Goal: Task Accomplishment & Management: Manage account settings

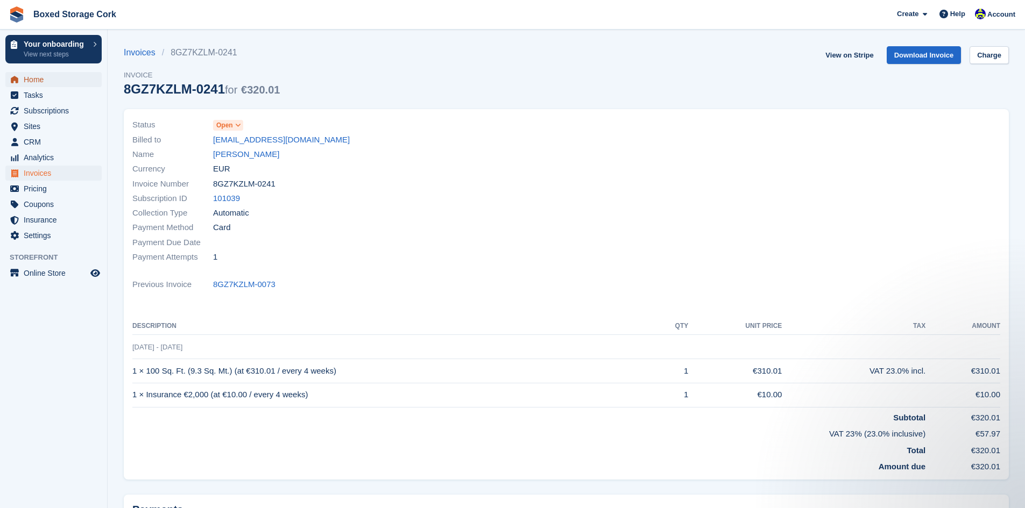
click at [41, 80] on span "Home" at bounding box center [56, 79] width 65 height 15
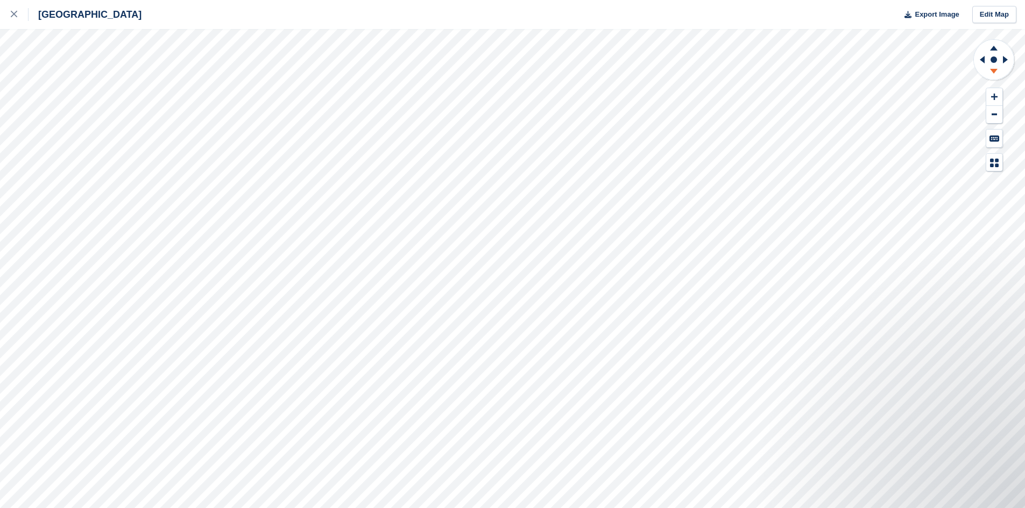
click at [994, 69] on icon at bounding box center [994, 71] width 8 height 5
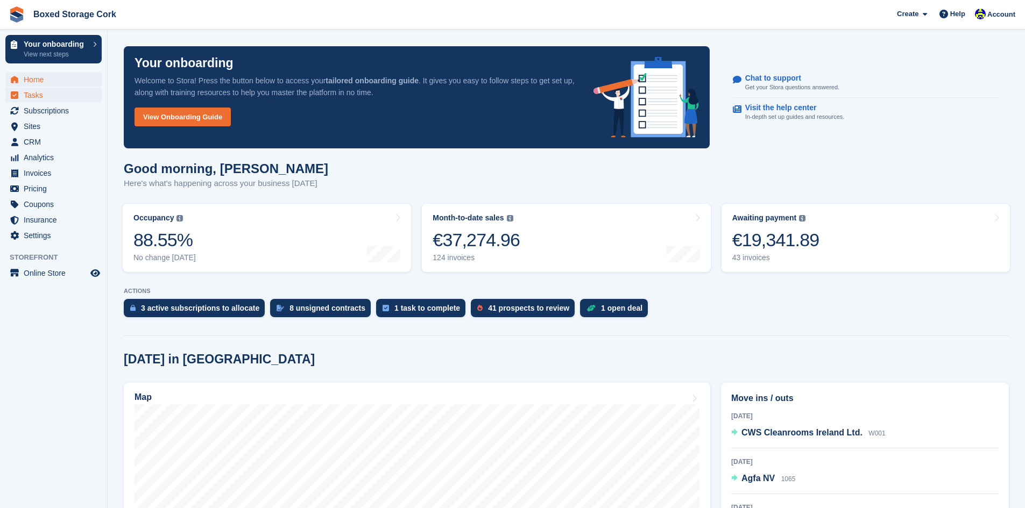
scroll to position [215, 0]
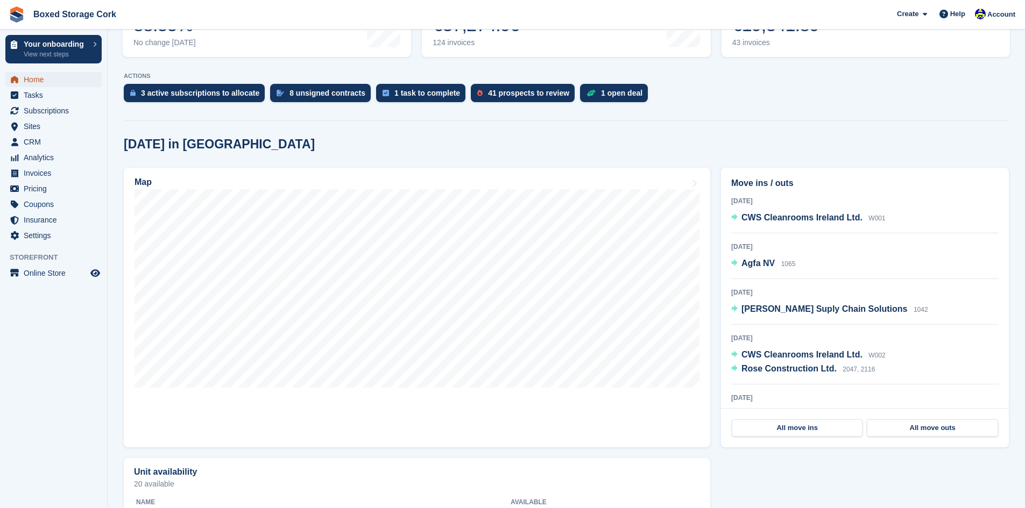
click at [45, 80] on span "Home" at bounding box center [56, 79] width 65 height 15
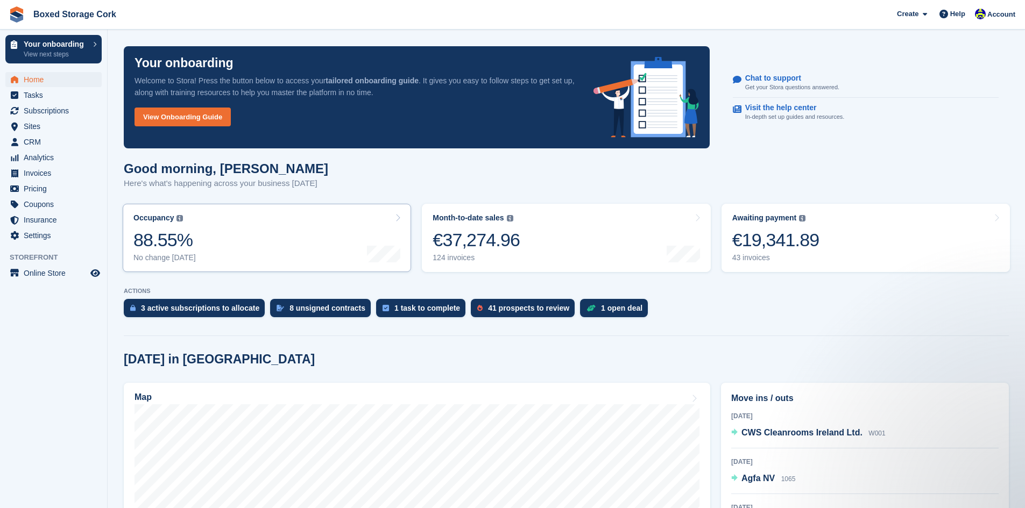
scroll to position [0, 0]
click at [51, 112] on span "Subscriptions" at bounding box center [56, 110] width 65 height 15
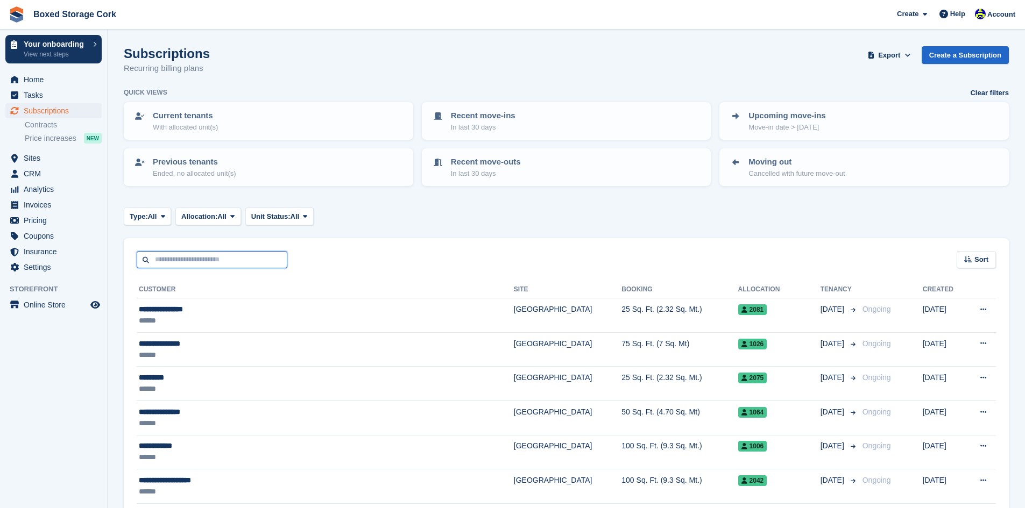
click at [250, 262] on input "text" at bounding box center [212, 260] width 151 height 18
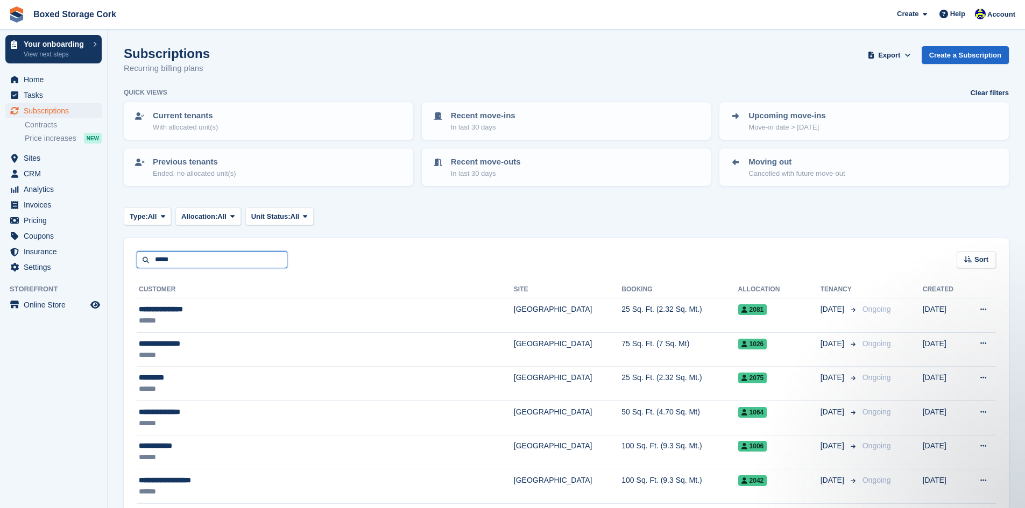
type input "*****"
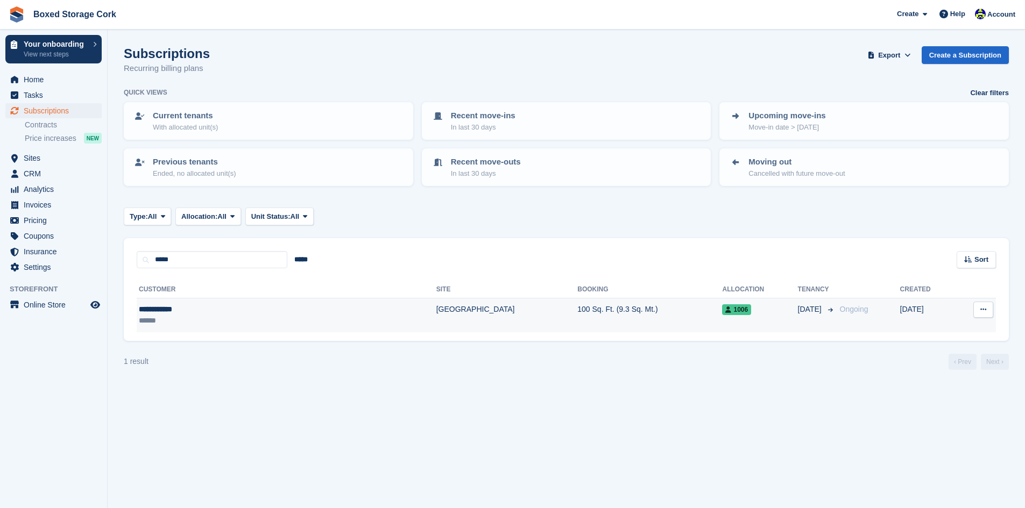
click at [225, 310] on div "**********" at bounding box center [221, 309] width 164 height 11
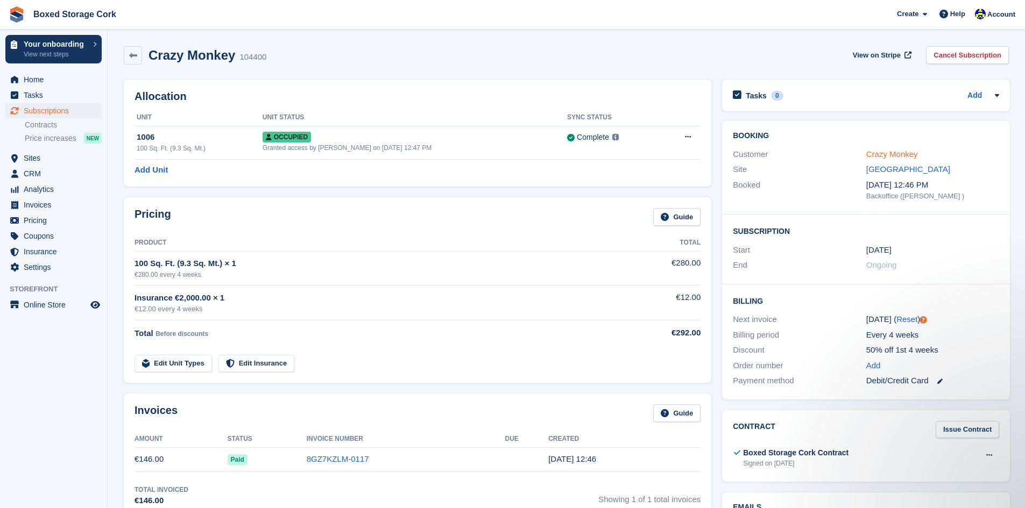
click at [884, 154] on link "Crazy Monkey" at bounding box center [892, 154] width 52 height 9
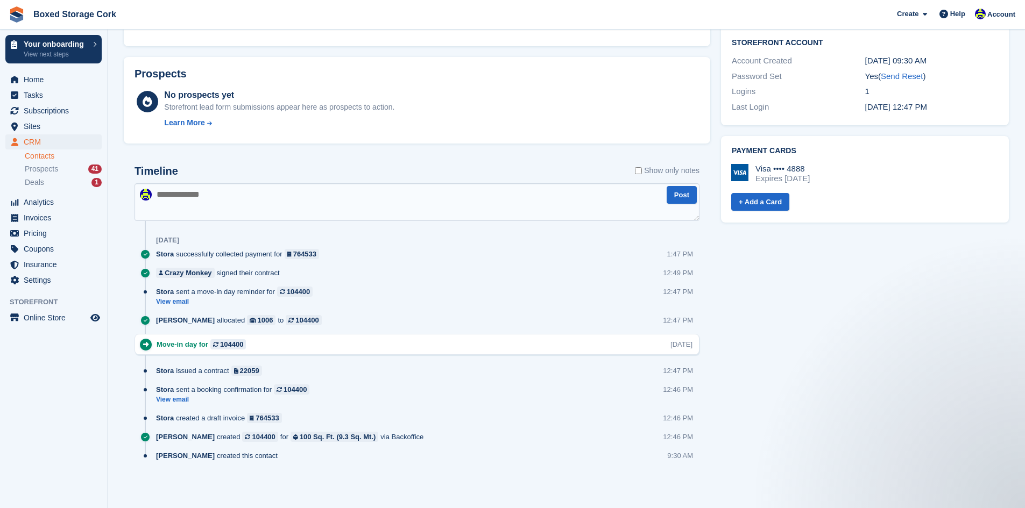
scroll to position [318, 0]
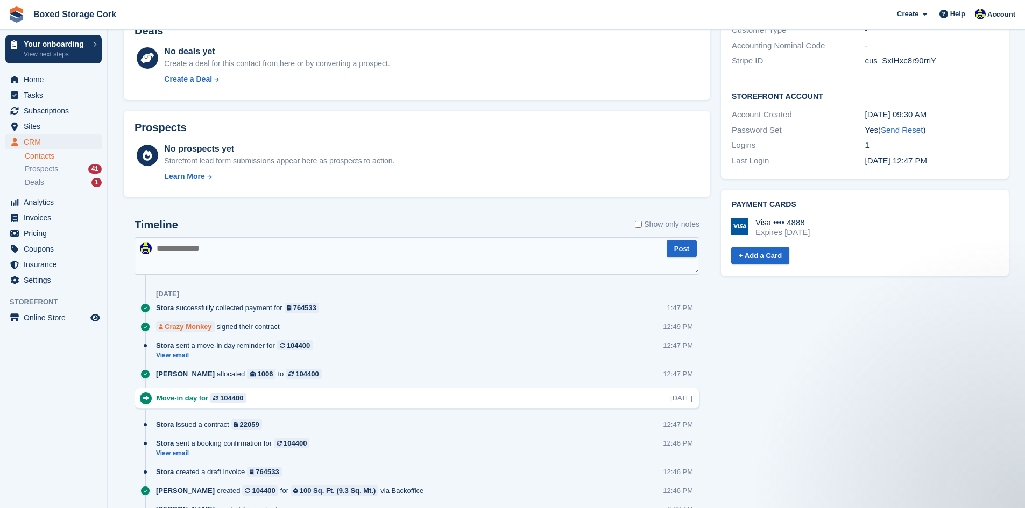
click at [196, 329] on div "Crazy Monkey" at bounding box center [188, 327] width 47 height 10
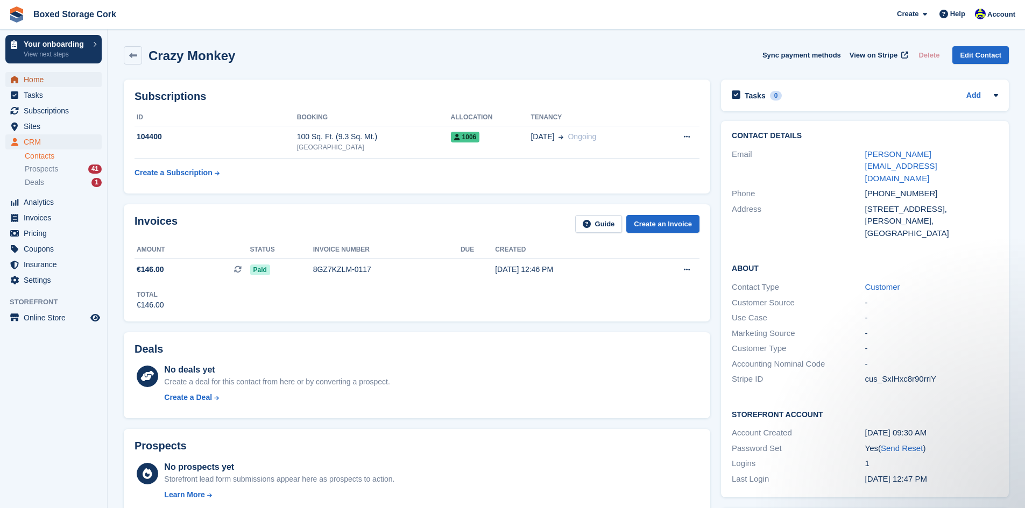
click at [31, 79] on span "Home" at bounding box center [56, 79] width 65 height 15
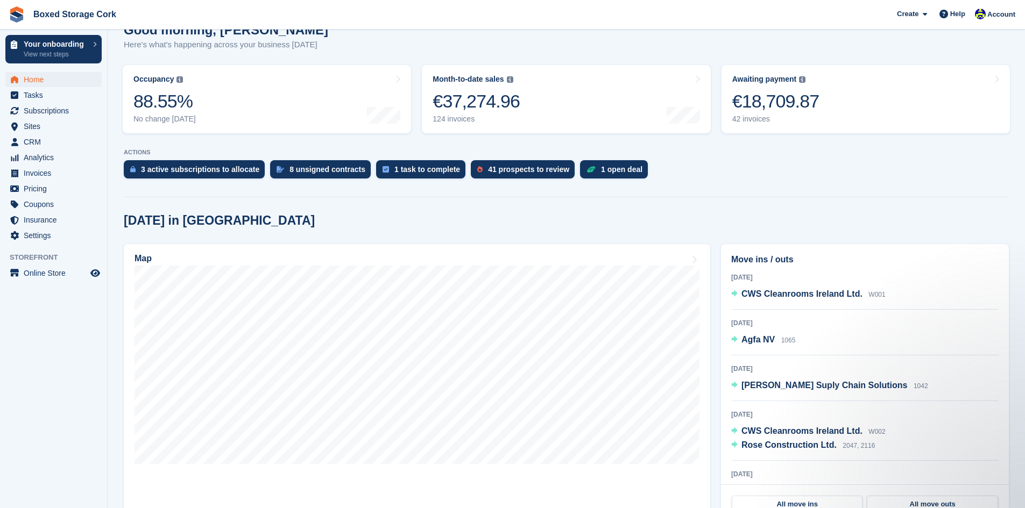
scroll to position [215, 0]
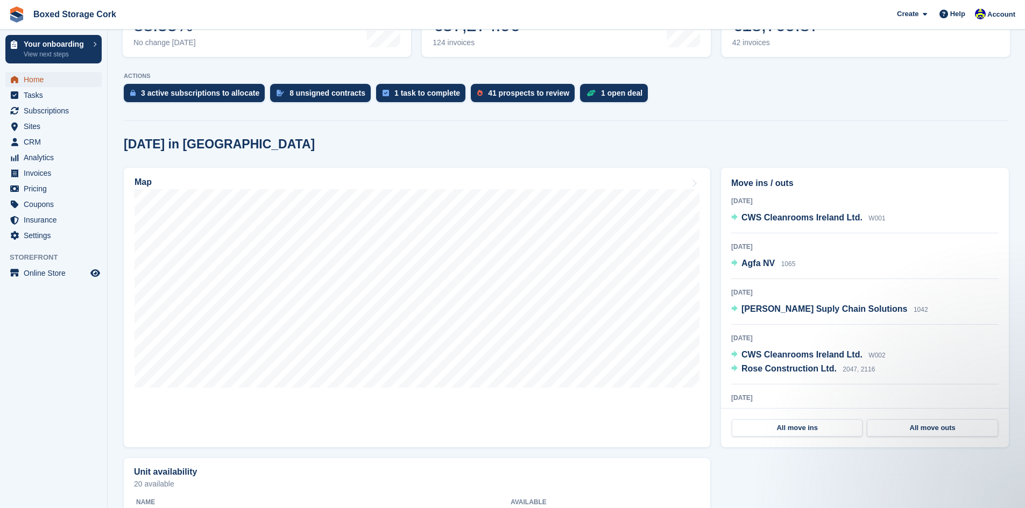
click at [42, 80] on span "Home" at bounding box center [56, 79] width 65 height 15
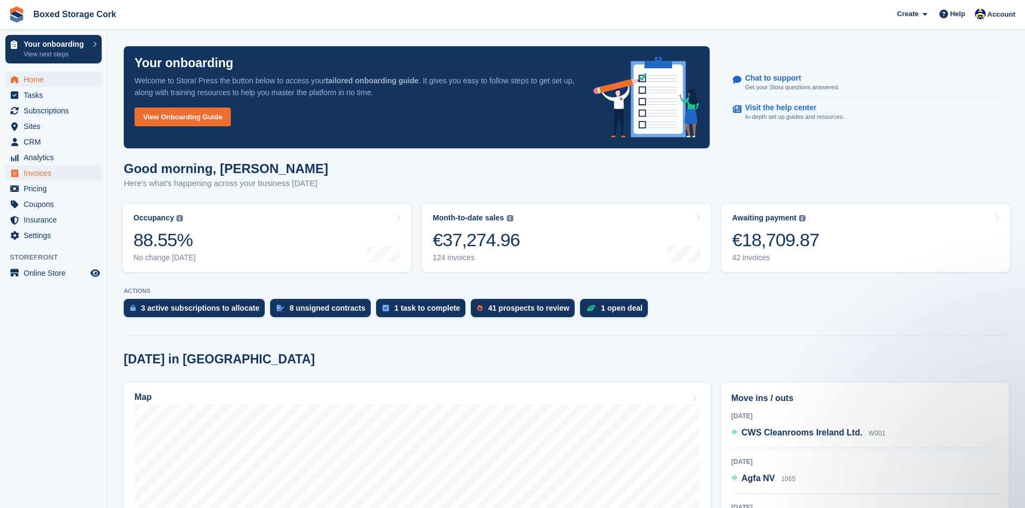
scroll to position [0, 0]
